Goal: Transaction & Acquisition: Purchase product/service

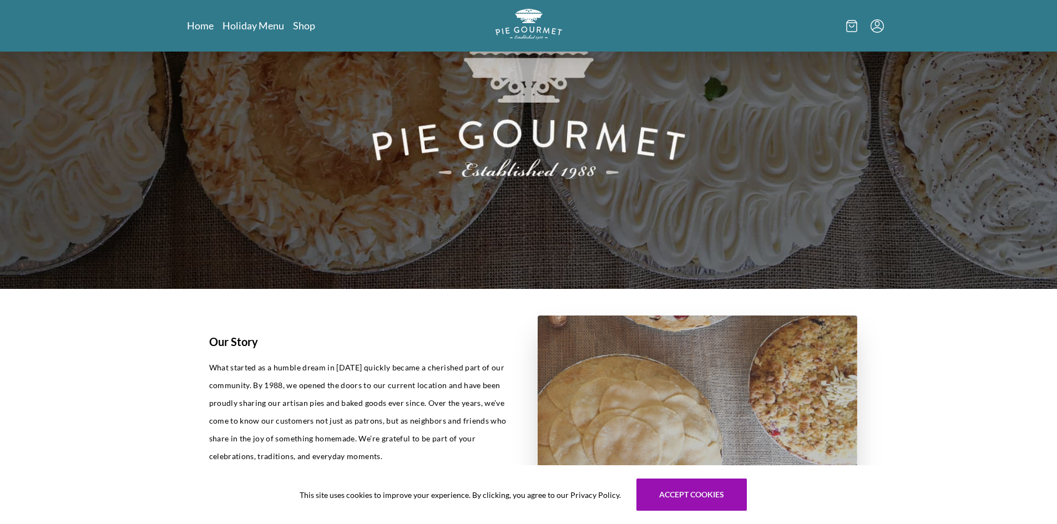
scroll to position [148, 0]
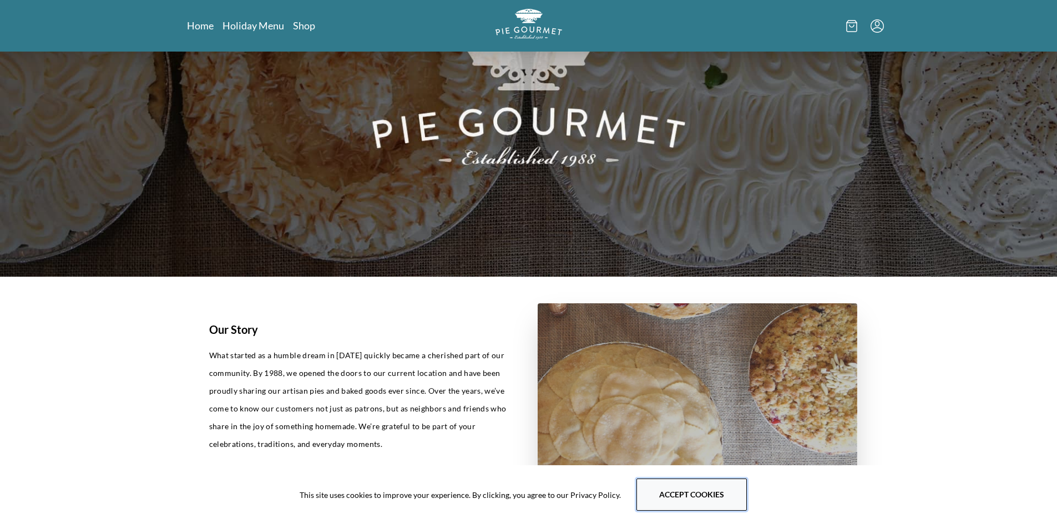
click at [674, 499] on button "Accept cookies" at bounding box center [691, 495] width 110 height 32
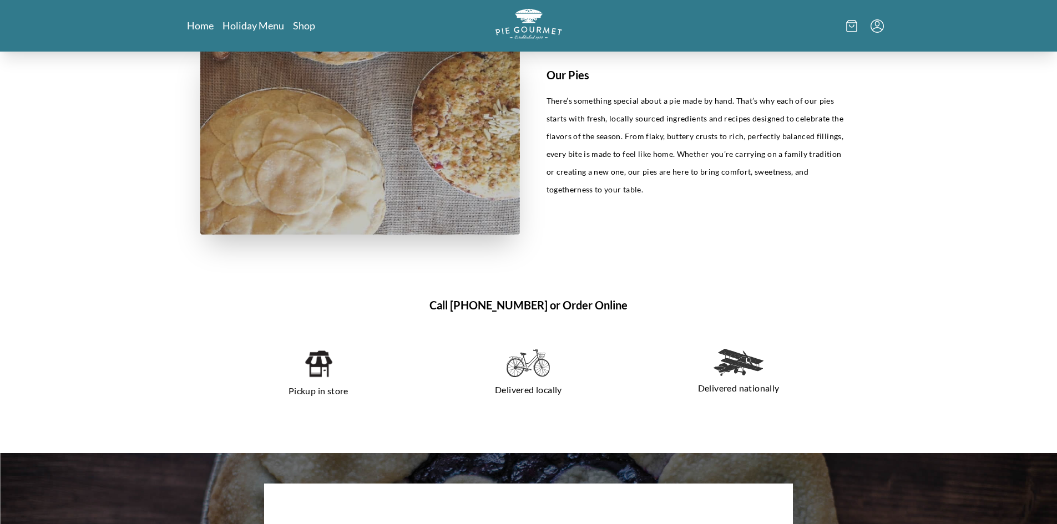
scroll to position [731, 0]
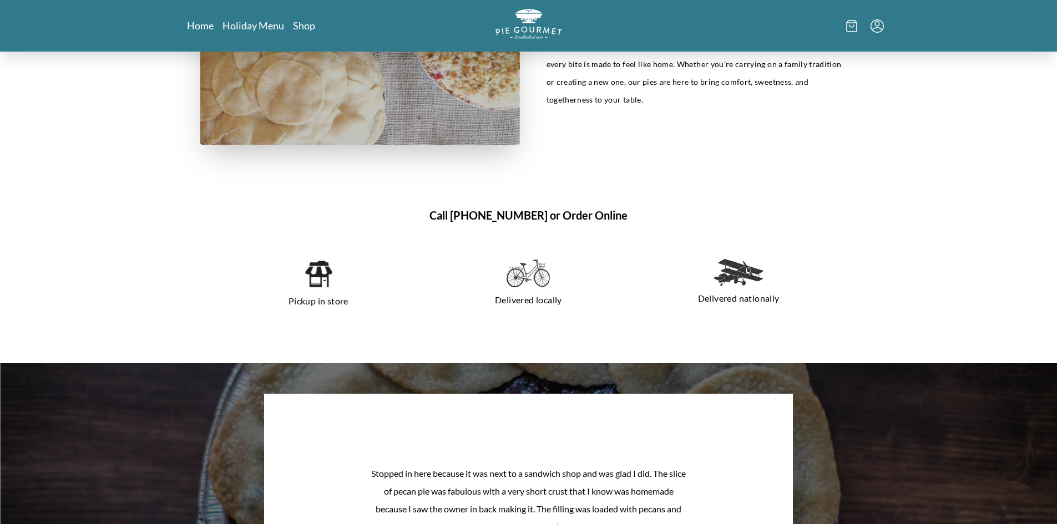
click at [727, 279] on img at bounding box center [738, 272] width 50 height 27
click at [724, 301] on p "Delivered nationally" at bounding box center [739, 299] width 184 height 18
click at [727, 270] on img at bounding box center [738, 272] width 50 height 27
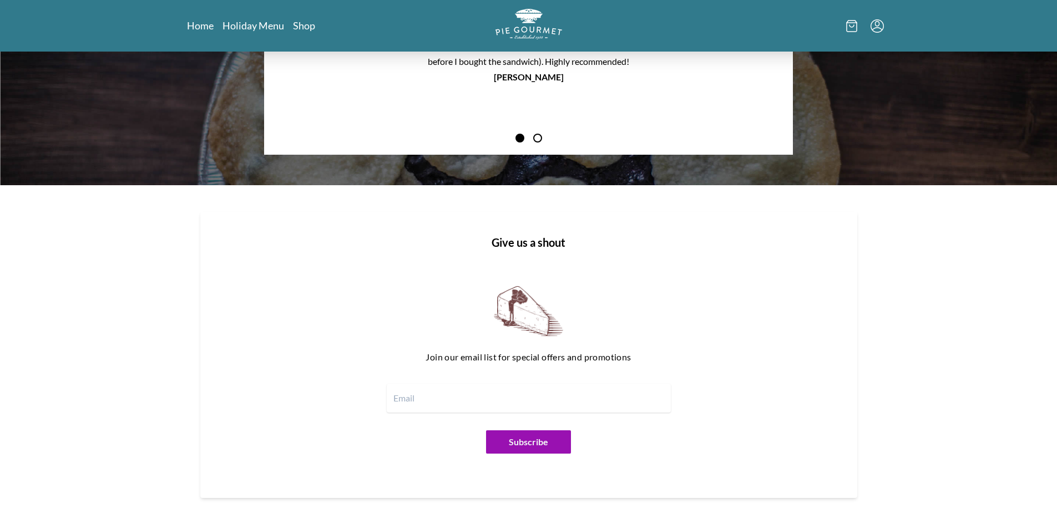
scroll to position [0, 0]
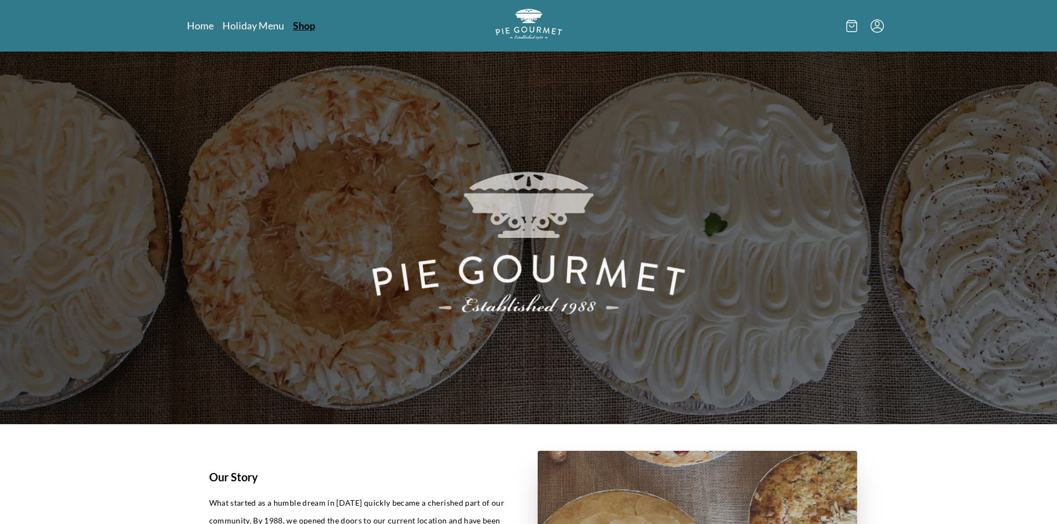
click at [308, 28] on link "Shop" at bounding box center [304, 25] width 22 height 13
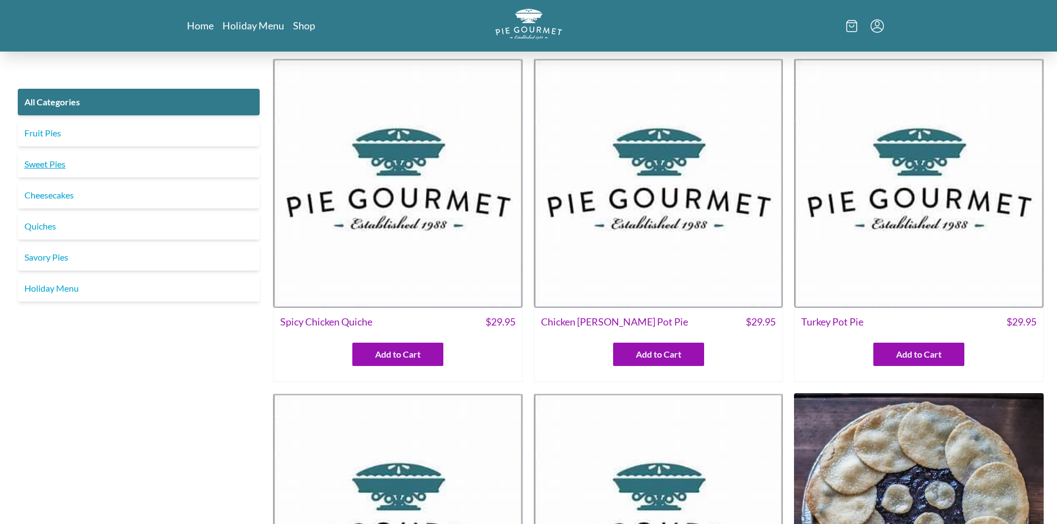
click at [83, 166] on link "Sweet Pies" at bounding box center [139, 164] width 242 height 27
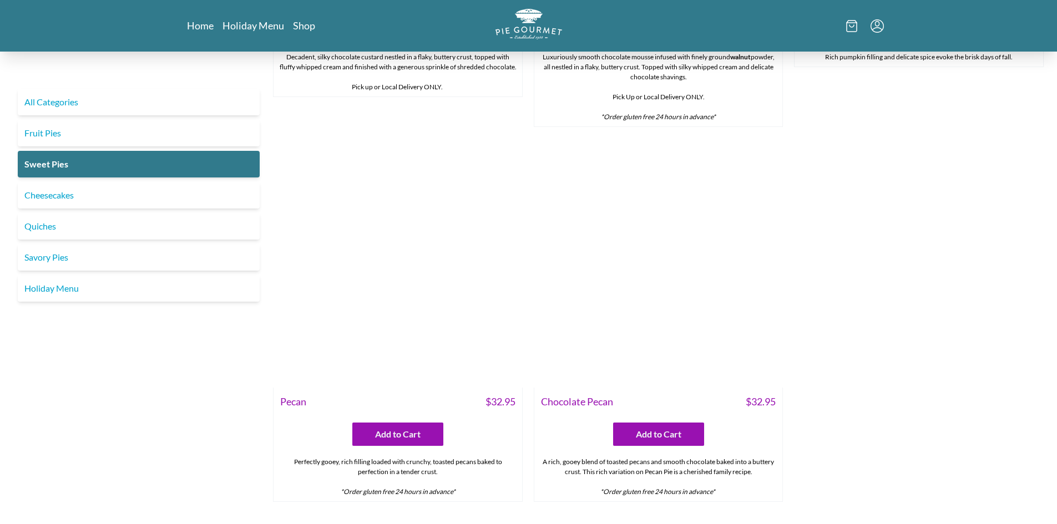
scroll to position [799, 0]
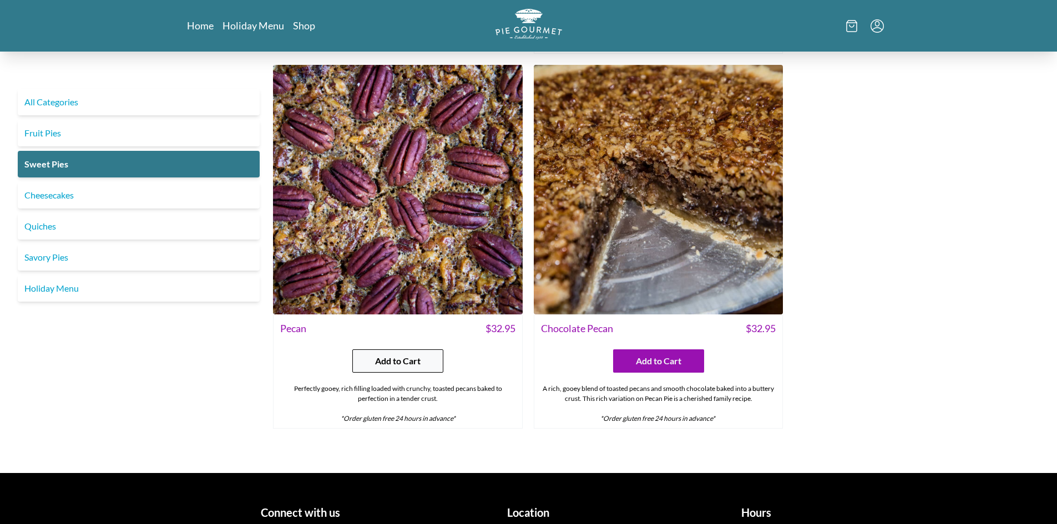
click at [402, 367] on span "Add to Cart" at bounding box center [397, 360] width 45 height 13
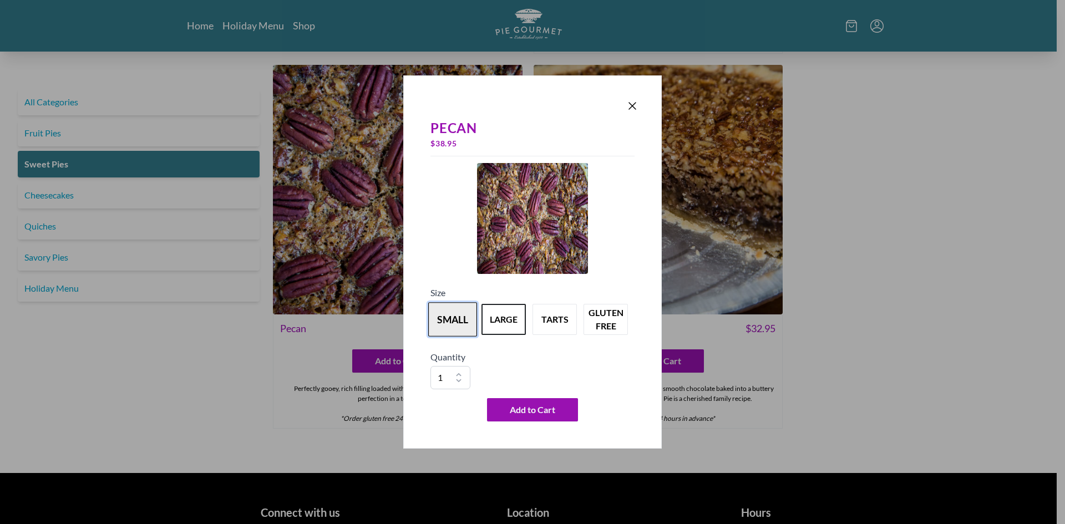
click at [468, 321] on button "small" at bounding box center [452, 319] width 49 height 34
click at [525, 418] on button "Add to Cart" at bounding box center [532, 409] width 91 height 23
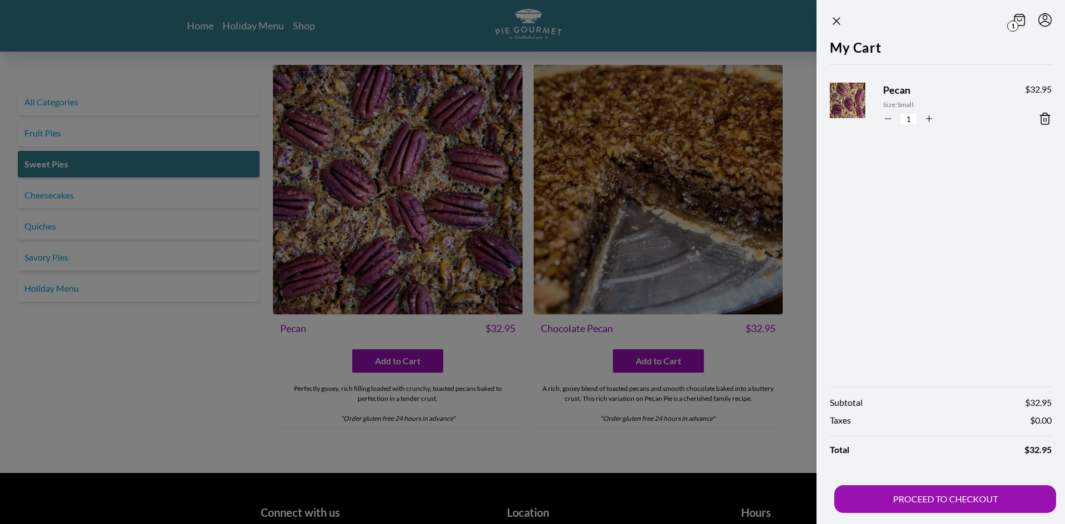
click at [806, 301] on section "1 My Cart Pecan Size: Small 1 $ 32.95 Subtotal $ 32.95 Taxes $ 0.00 Total $ 32.…" at bounding box center [923, 262] width 284 height 524
click at [835, 23] on icon "Close panel" at bounding box center [836, 21] width 7 height 7
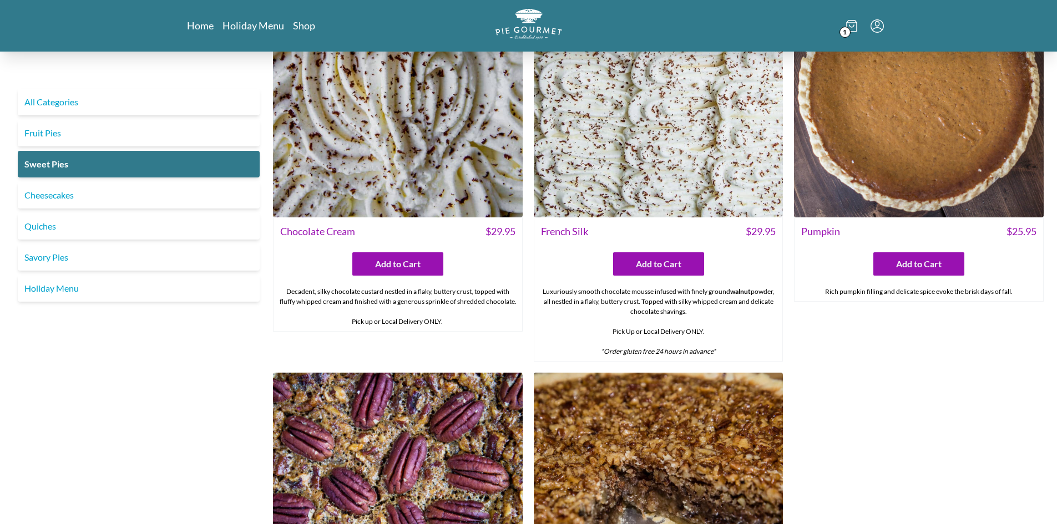
scroll to position [490, 0]
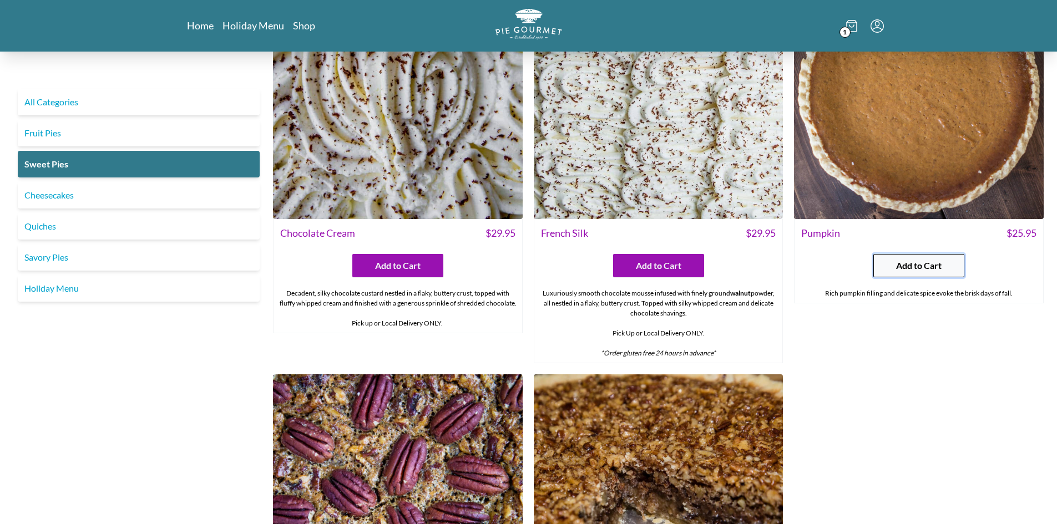
click at [919, 261] on span "Add to Cart" at bounding box center [918, 265] width 45 height 13
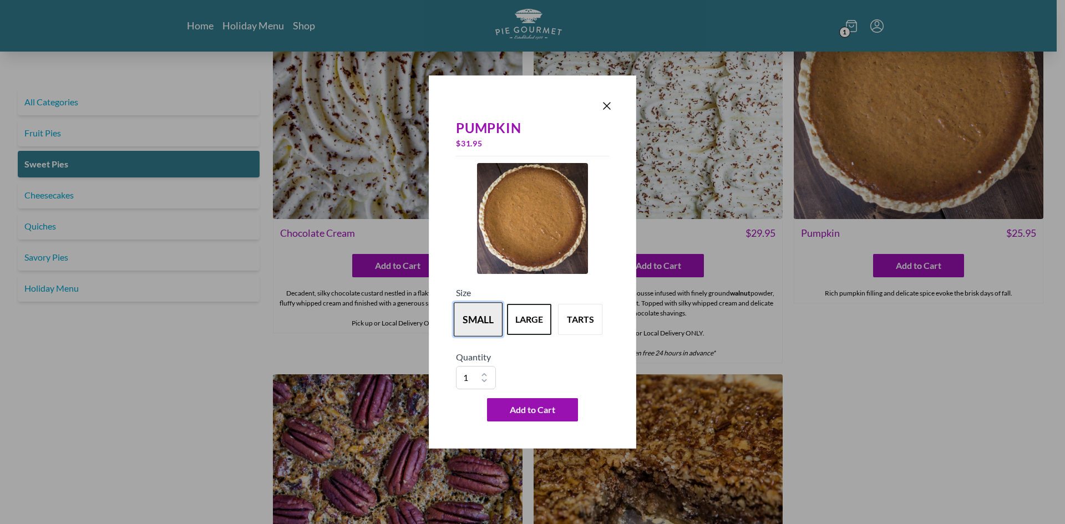
click at [461, 326] on button "small" at bounding box center [478, 319] width 49 height 34
click at [525, 412] on span "Add to Cart" at bounding box center [532, 409] width 45 height 13
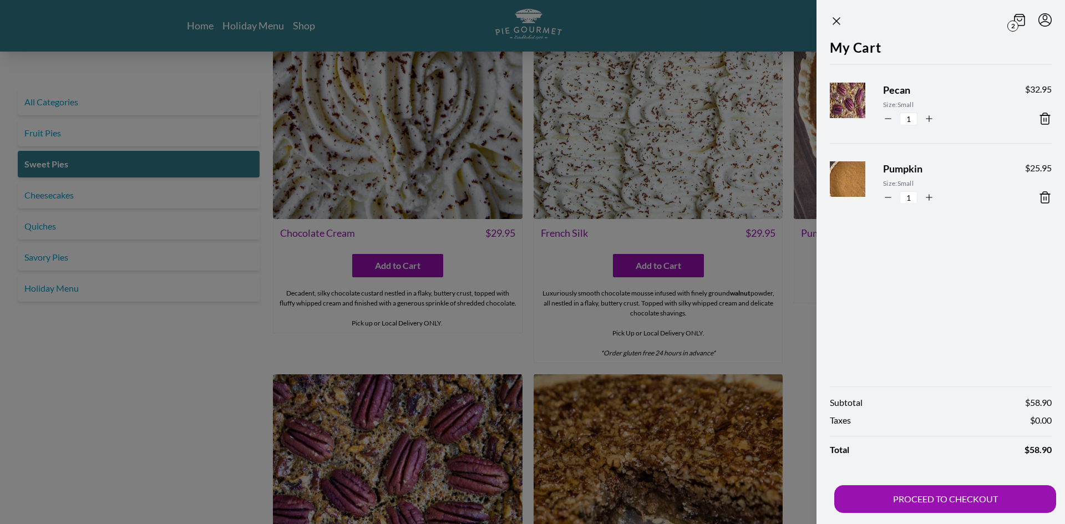
click at [68, 373] on div at bounding box center [532, 262] width 1065 height 524
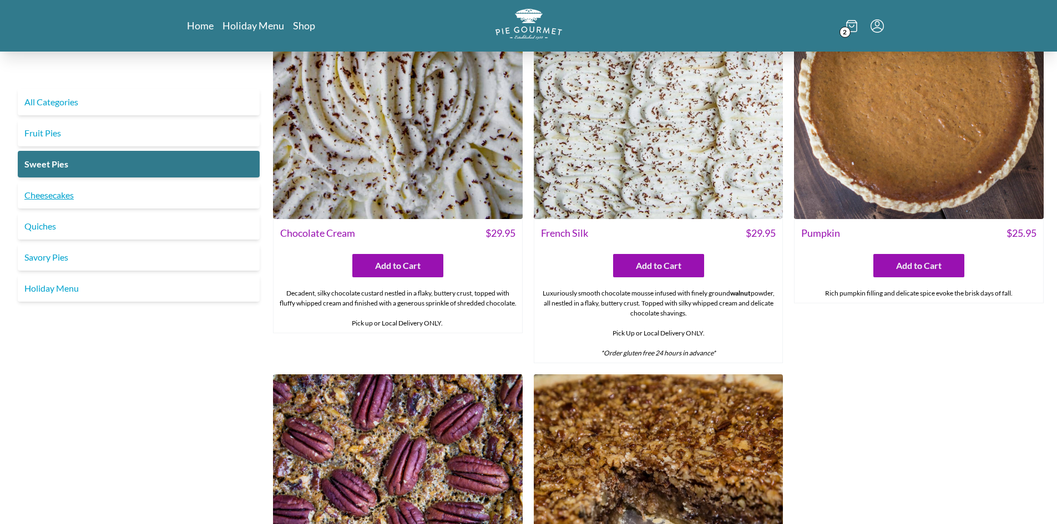
click at [64, 194] on link "Cheesecakes" at bounding box center [139, 195] width 242 height 27
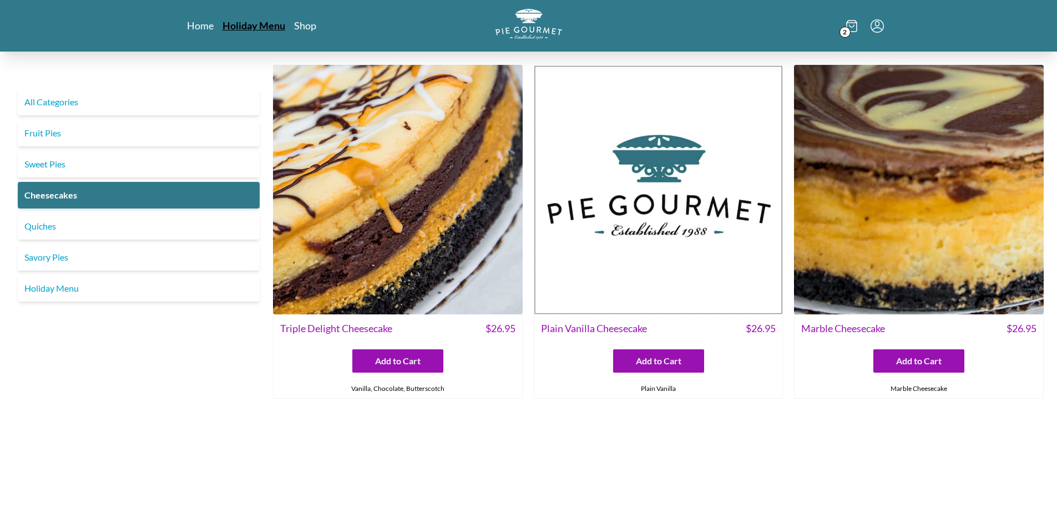
click at [256, 24] on link "Holiday Menu" at bounding box center [253, 25] width 63 height 13
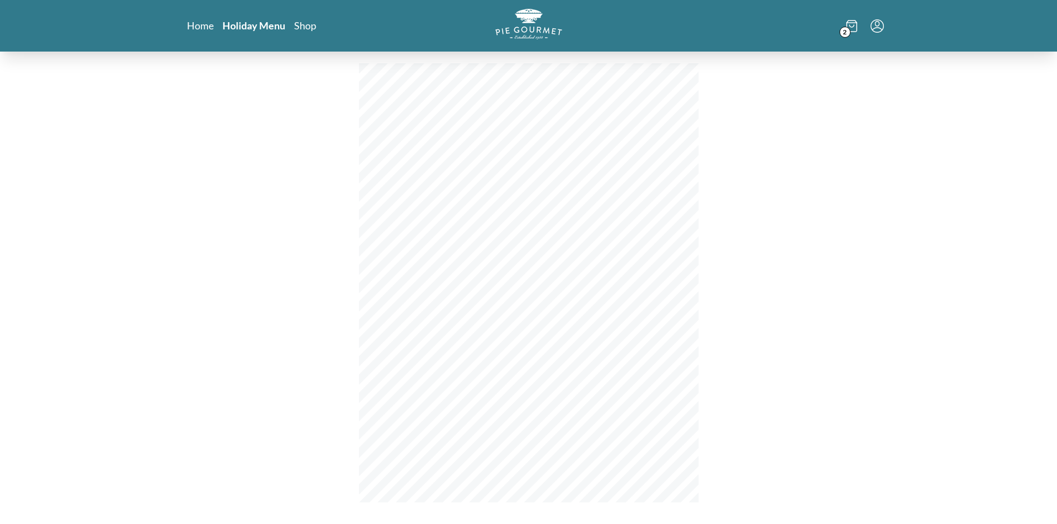
scroll to position [14, 0]
